Goal: Transaction & Acquisition: Book appointment/travel/reservation

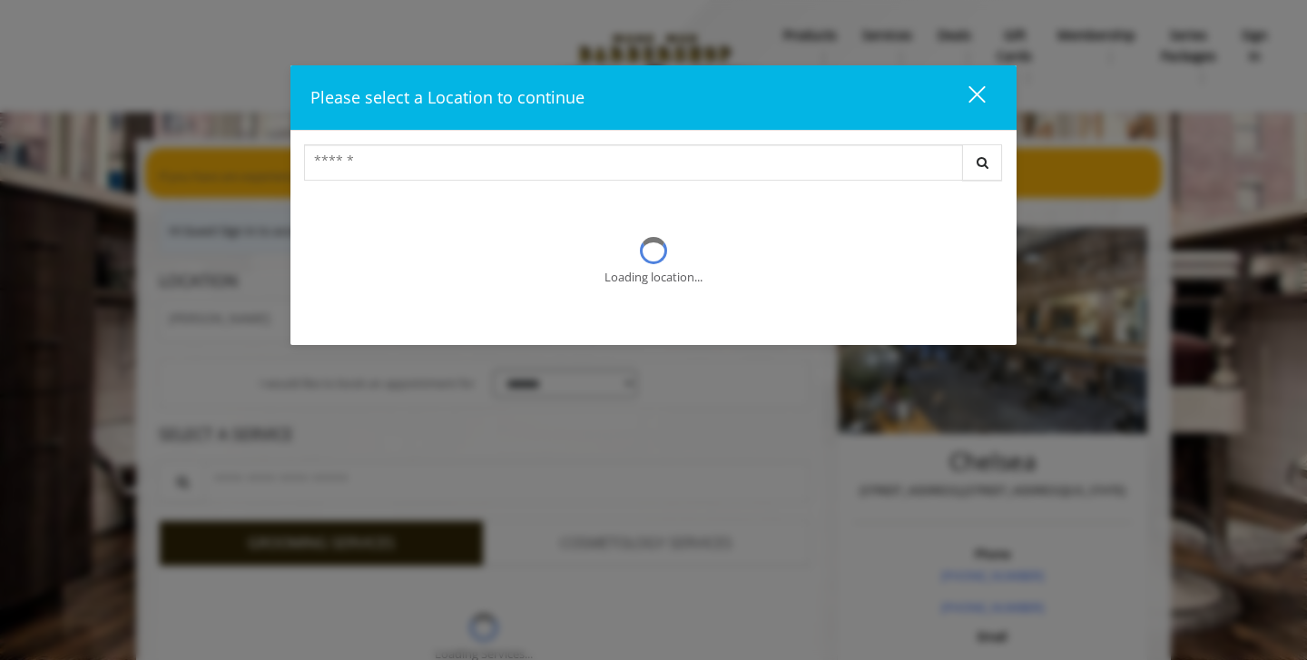
click at [988, 95] on button "close" at bounding box center [966, 97] width 62 height 37
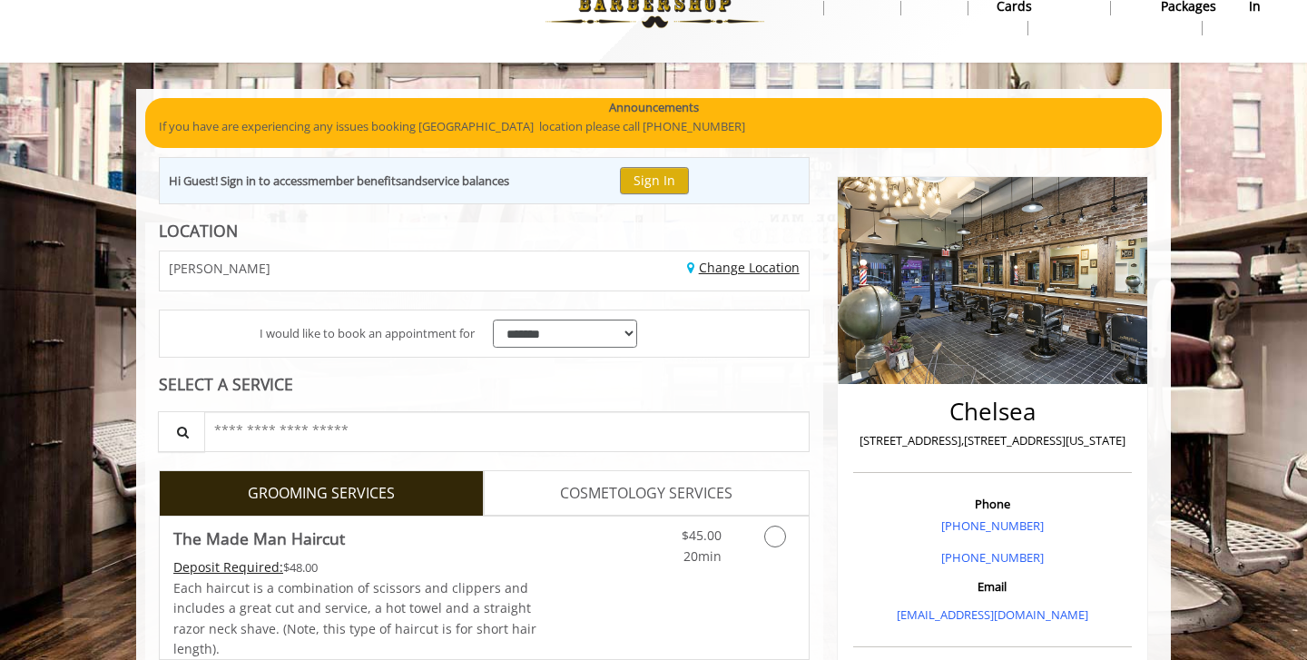
scroll to position [307, 0]
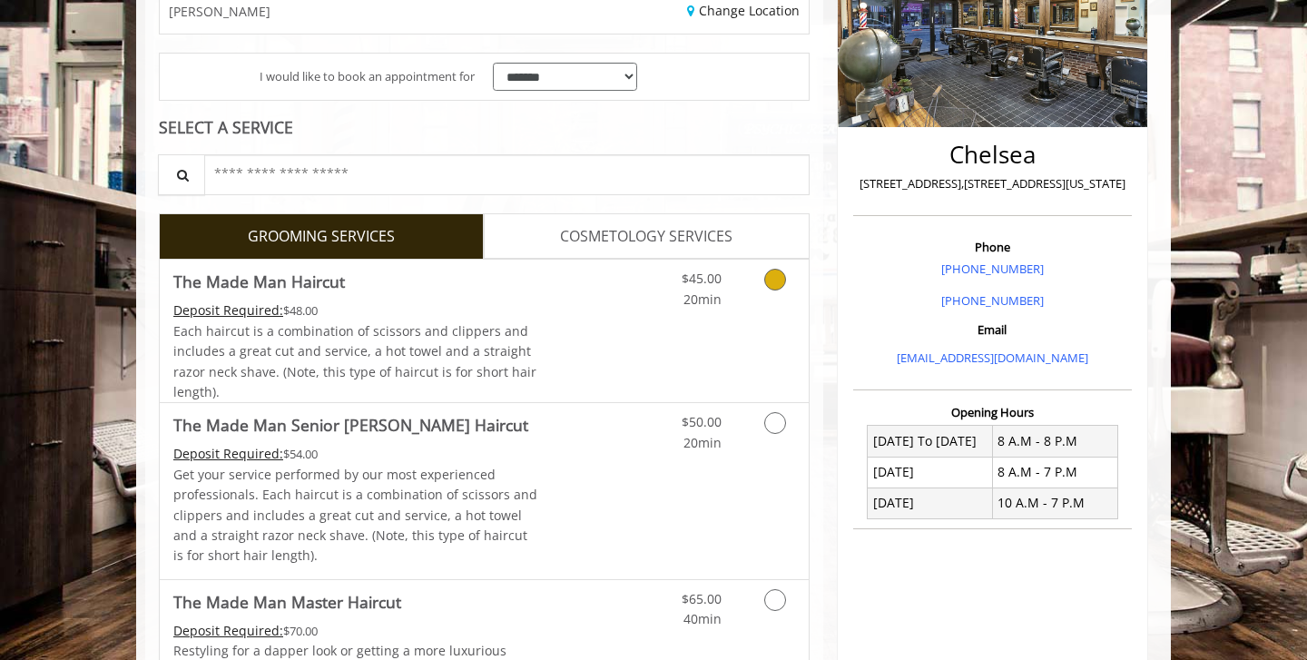
click at [434, 310] on div "Deposit Required: $48.00" at bounding box center [355, 310] width 365 height 20
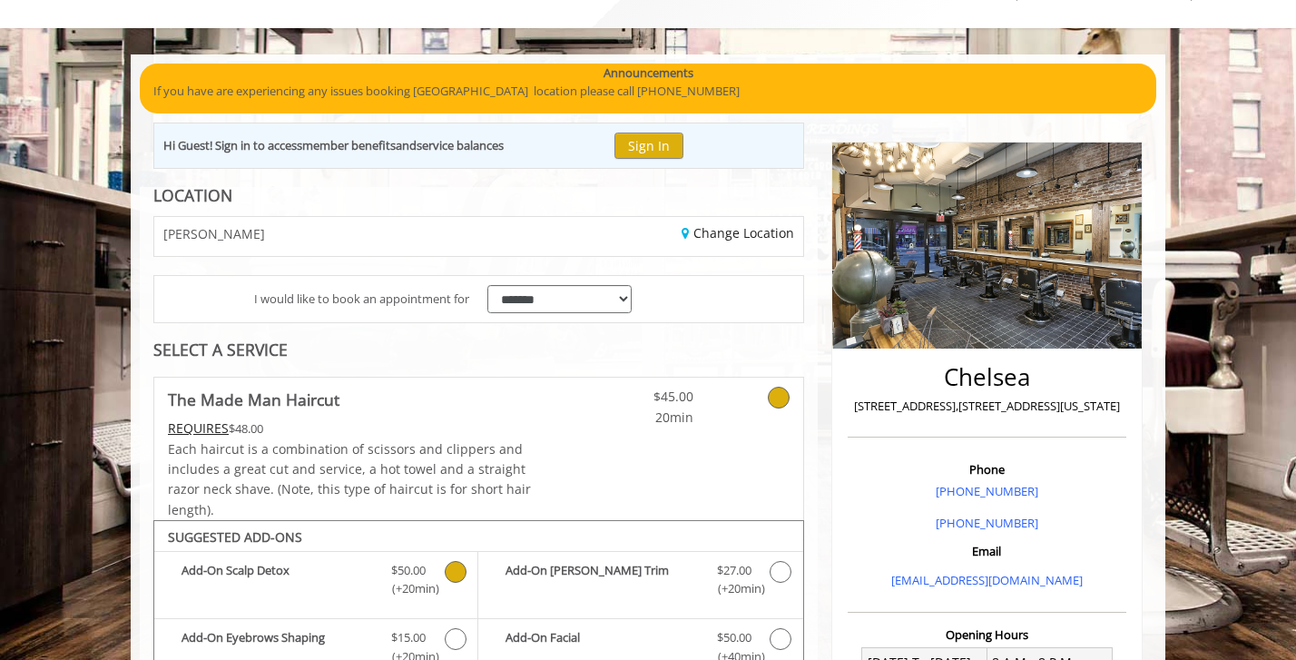
scroll to position [0, 0]
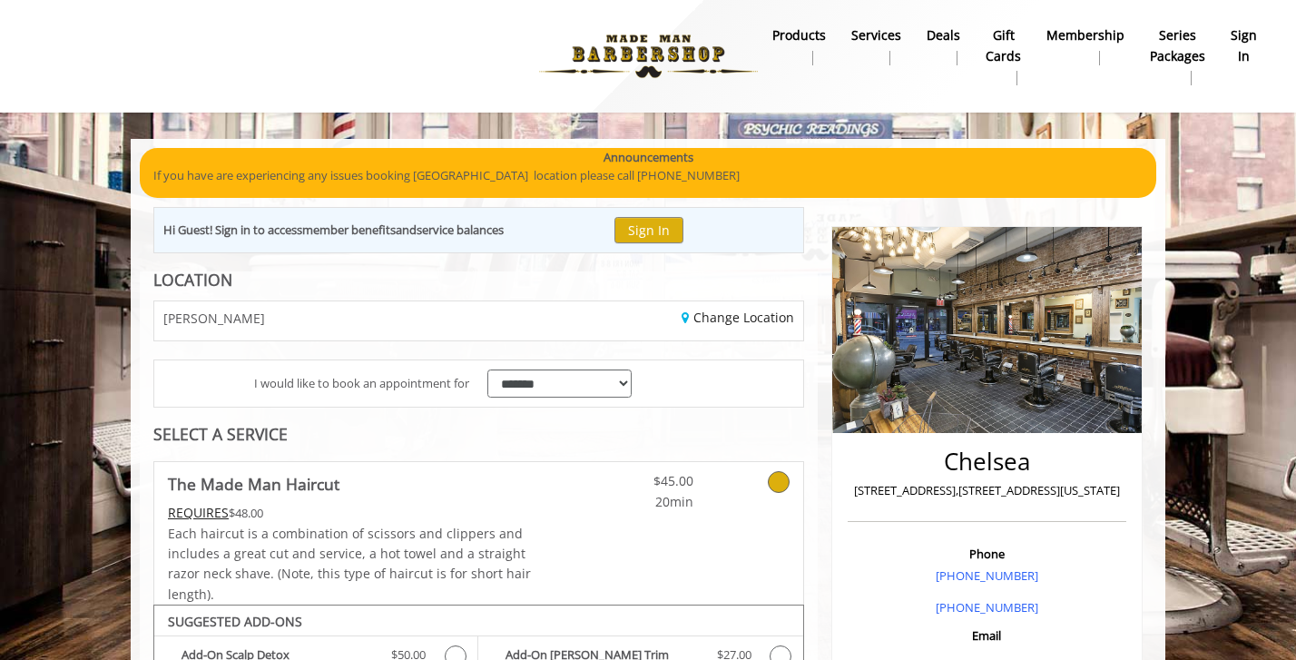
click at [716, 331] on div "Change Location" at bounding box center [647, 320] width 338 height 39
click at [726, 324] on link "Change Location" at bounding box center [738, 317] width 113 height 17
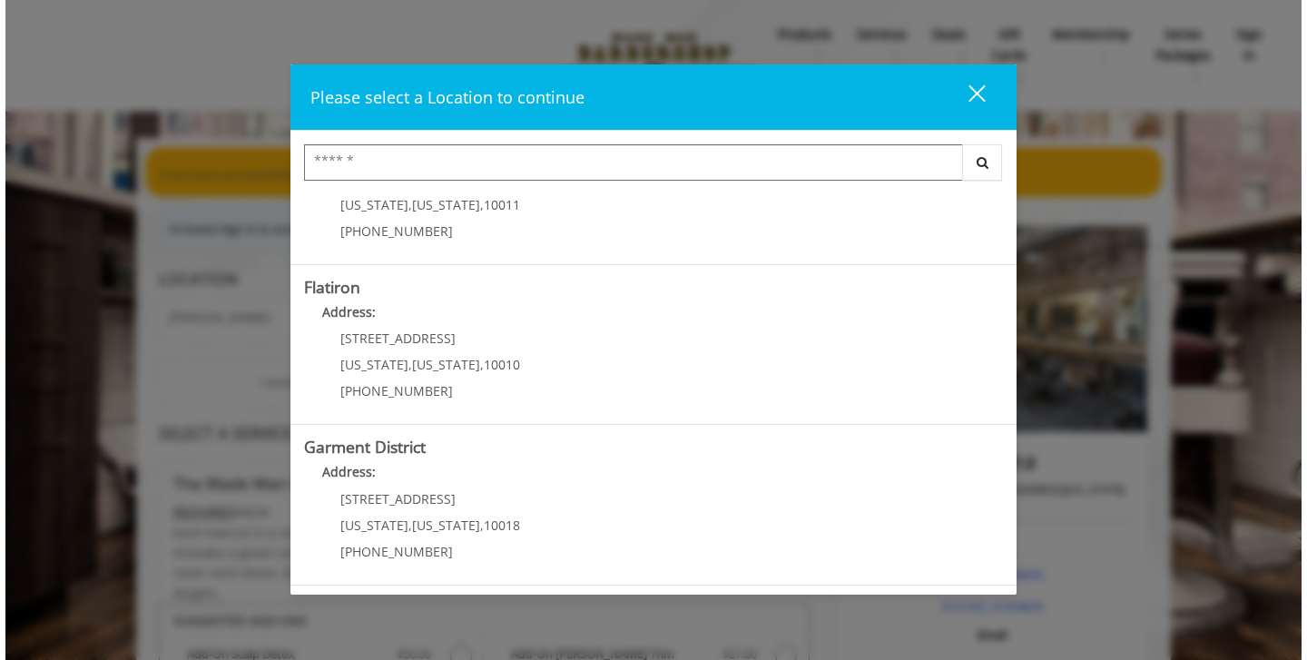
scroll to position [267, 0]
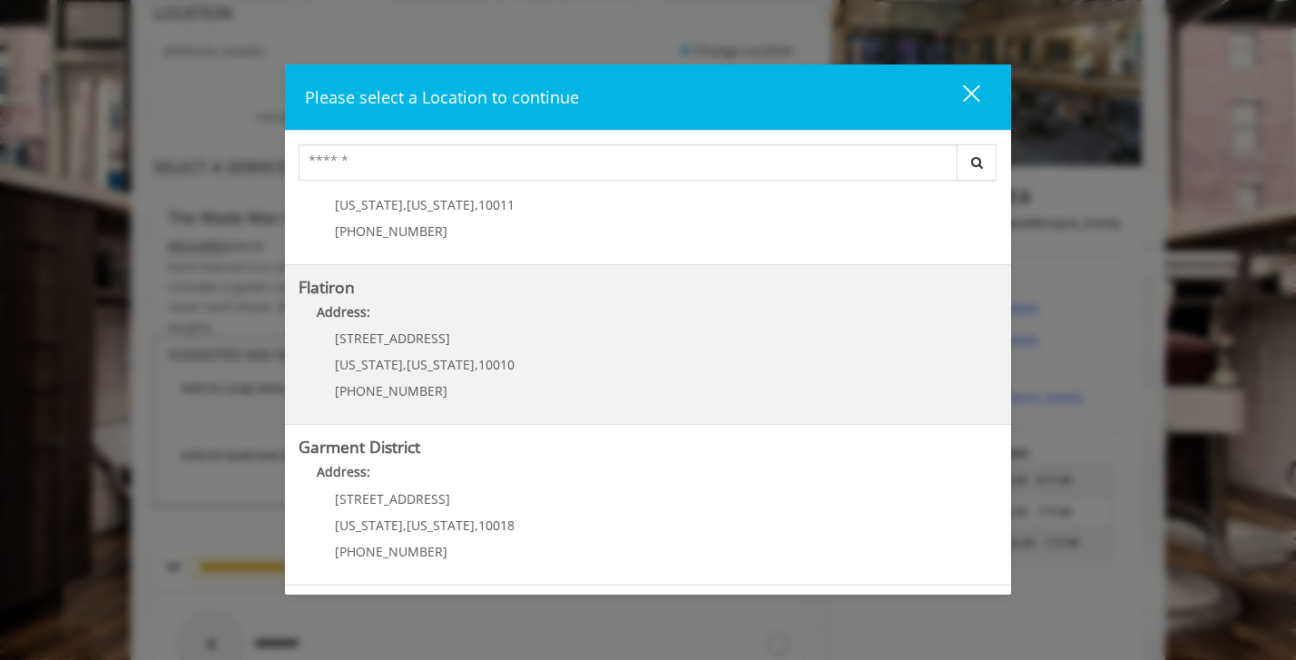
click at [370, 297] on "Flatiron Address: [STREET_ADDRESS][US_STATE][US_STATE] (917) 475-1765" at bounding box center [648, 345] width 699 height 133
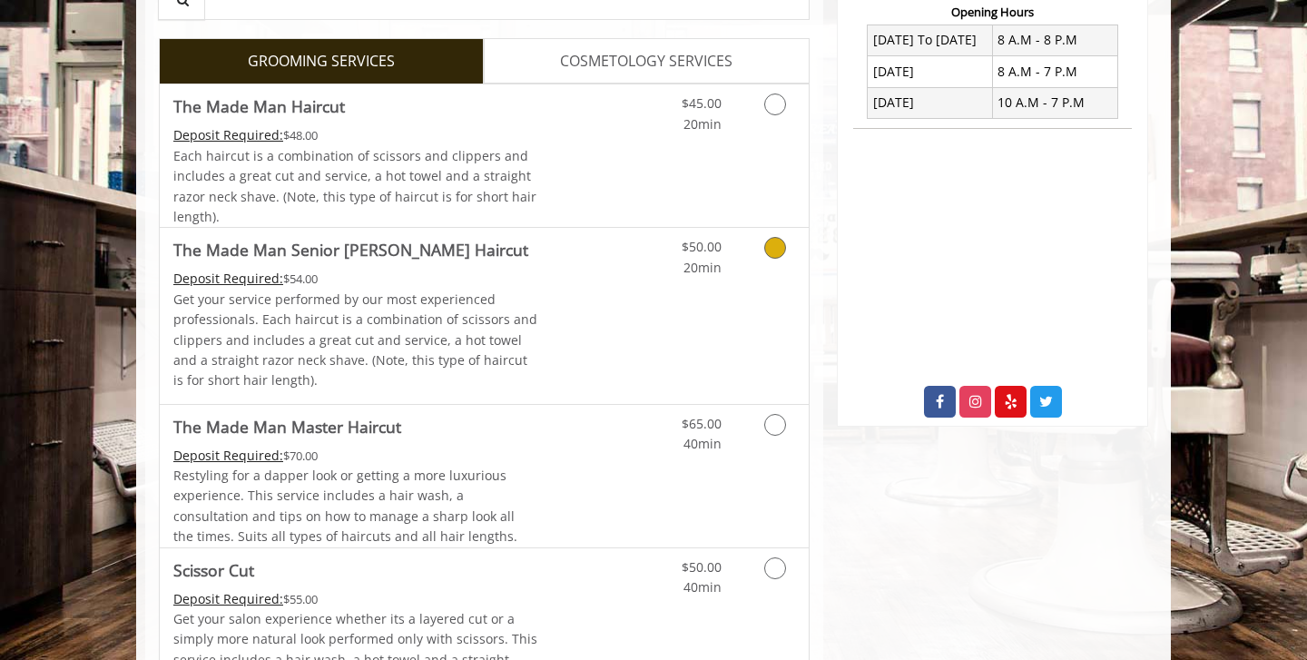
scroll to position [482, 0]
click at [447, 155] on span "Each haircut is a combination of scissors and clippers and includes a great cut…" at bounding box center [354, 186] width 363 height 78
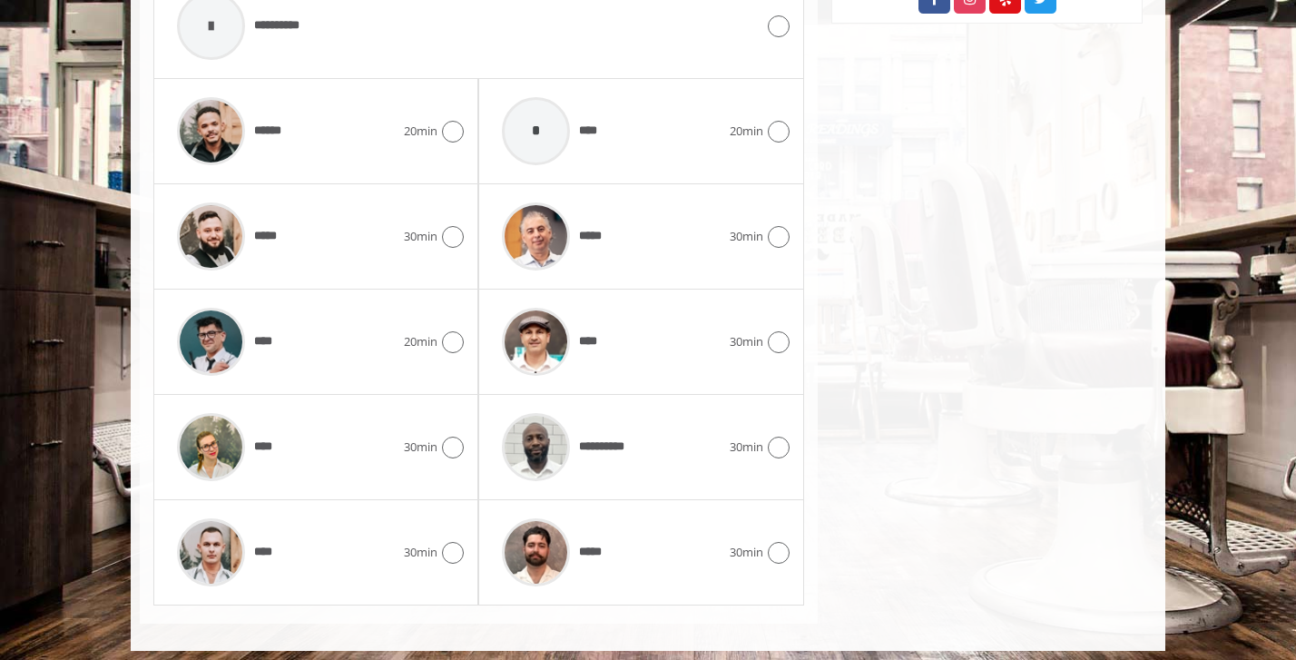
scroll to position [894, 0]
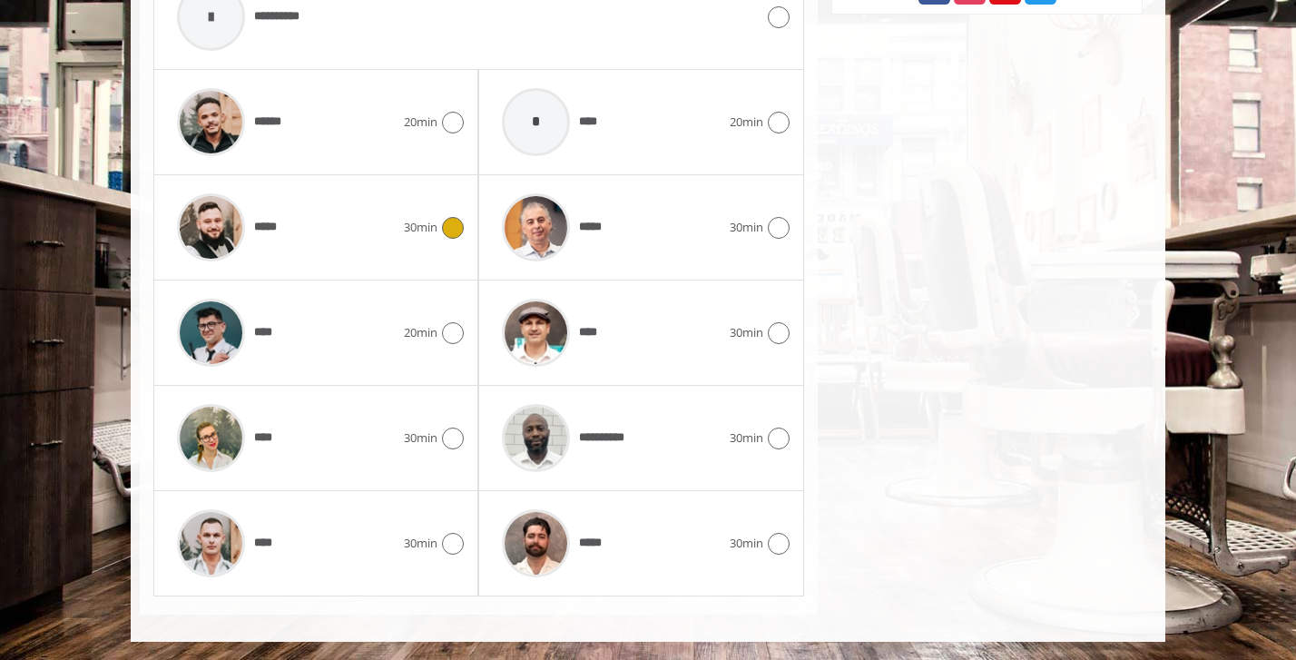
click at [348, 213] on div "*****" at bounding box center [286, 227] width 236 height 86
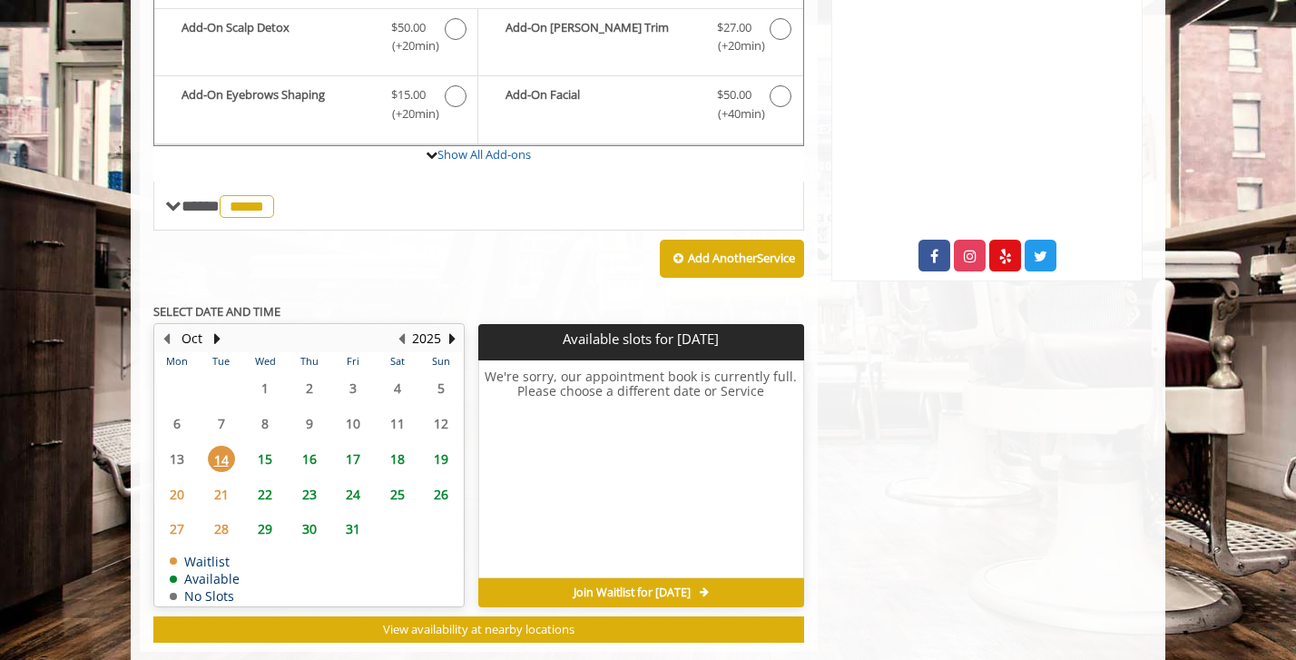
scroll to position [605, 0]
